Goal: Task Accomplishment & Management: Use online tool/utility

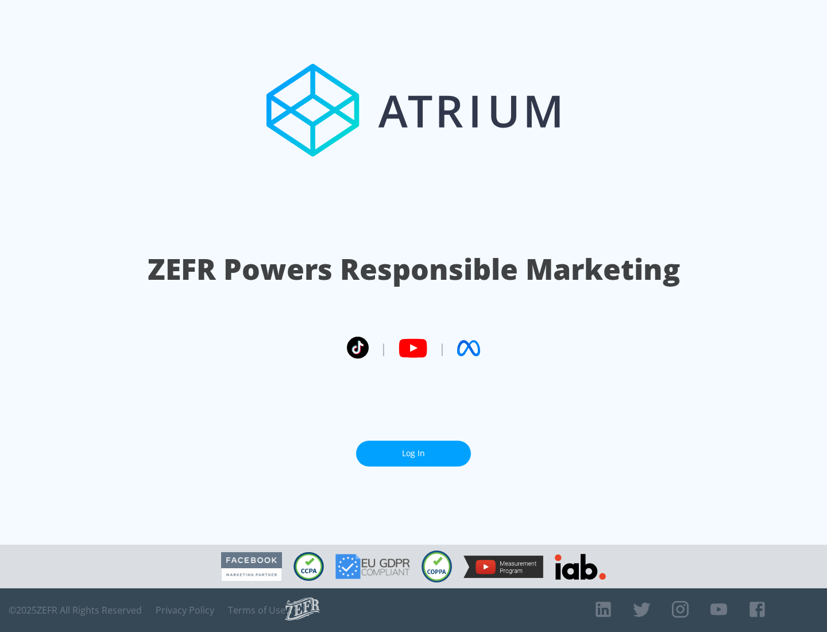
click at [414, 449] on link "Log In" at bounding box center [413, 454] width 115 height 26
